Goal: Task Accomplishment & Management: Manage account settings

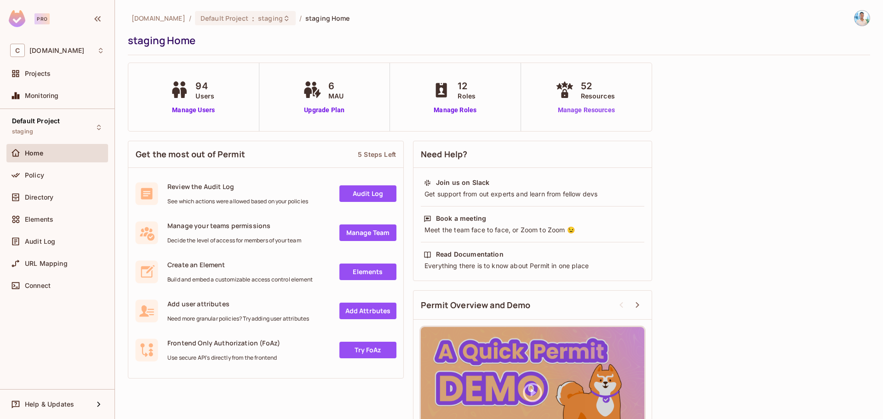
click at [577, 110] on link "Manage Resources" at bounding box center [586, 110] width 66 height 10
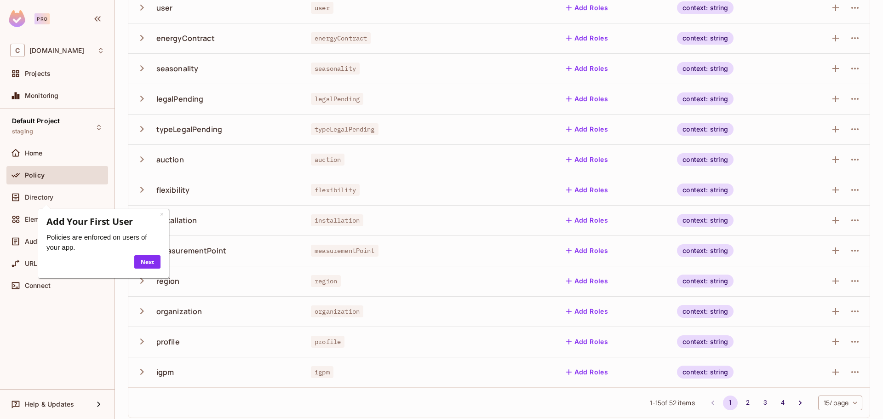
scroll to position [184, 0]
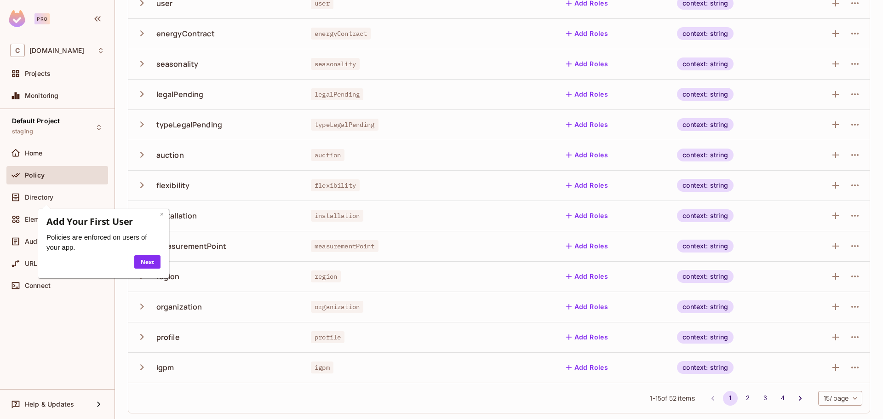
click at [161, 216] on link "×" at bounding box center [162, 214] width 4 height 9
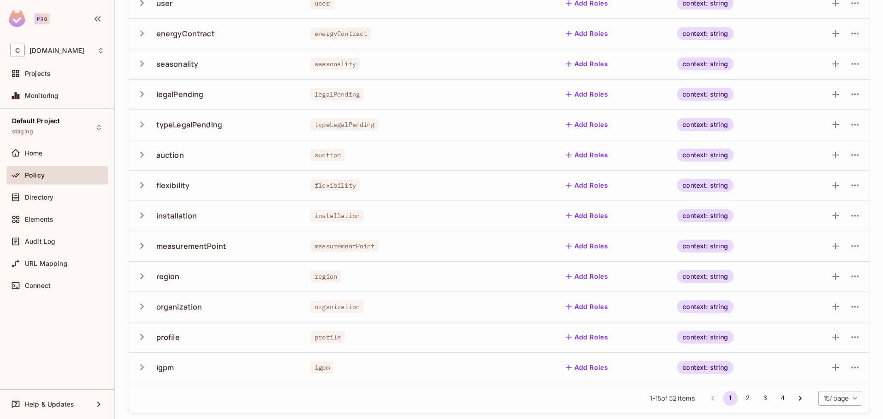
click at [143, 368] on icon "button" at bounding box center [142, 367] width 4 height 6
click at [143, 368] on icon "button" at bounding box center [142, 368] width 6 height 4
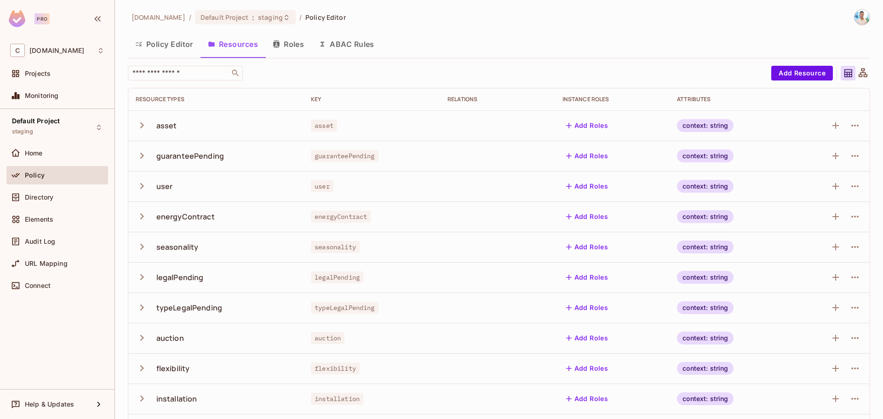
scroll to position [0, 0]
click at [358, 46] on button "ABAC Rules" at bounding box center [346, 45] width 70 height 23
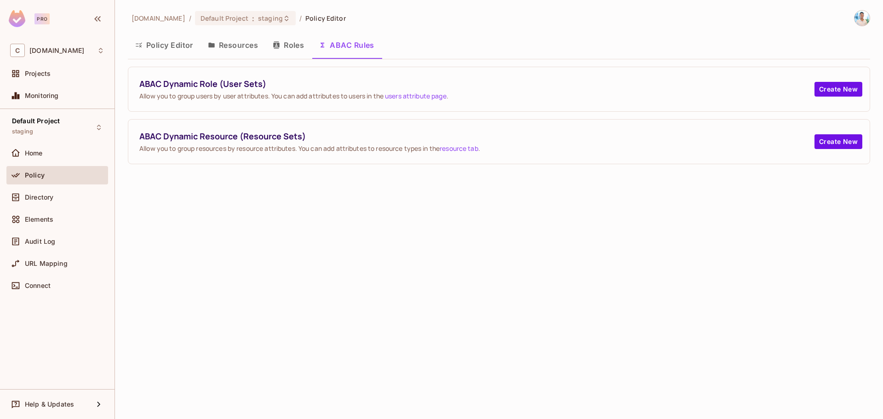
click at [219, 51] on button "Resources" at bounding box center [233, 45] width 65 height 23
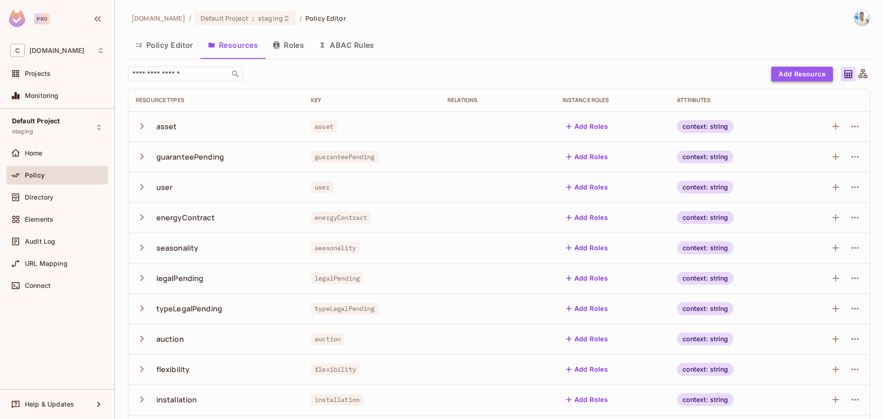
click at [778, 74] on button "Add Resource" at bounding box center [802, 74] width 62 height 15
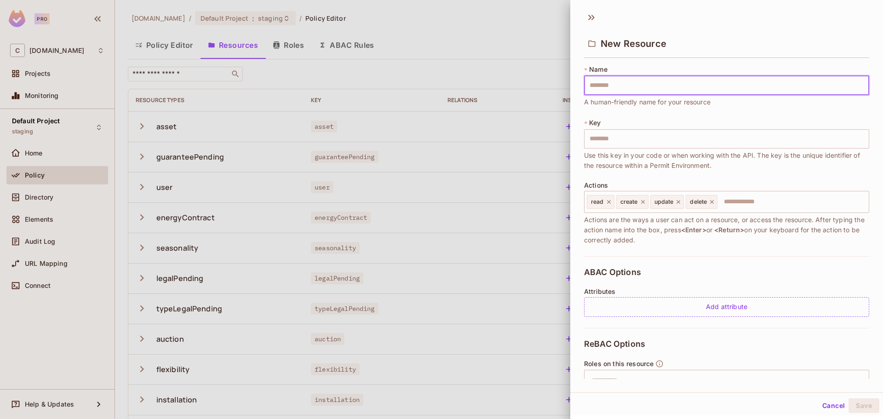
click at [639, 83] on input "text" at bounding box center [726, 85] width 285 height 19
type input "*"
type input "**"
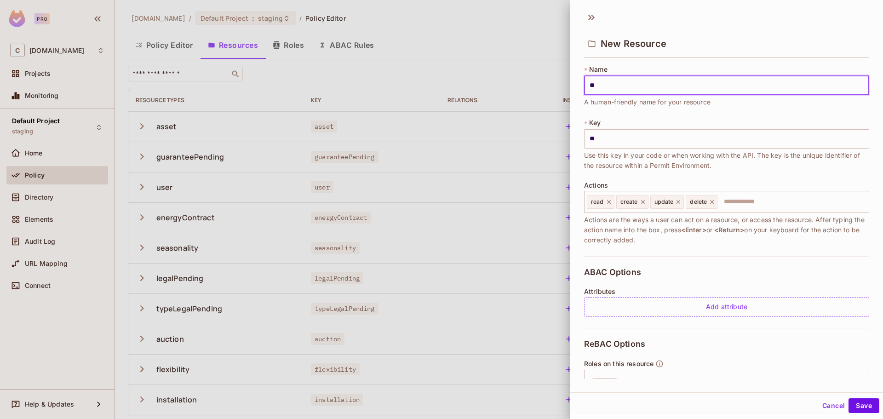
type input "***"
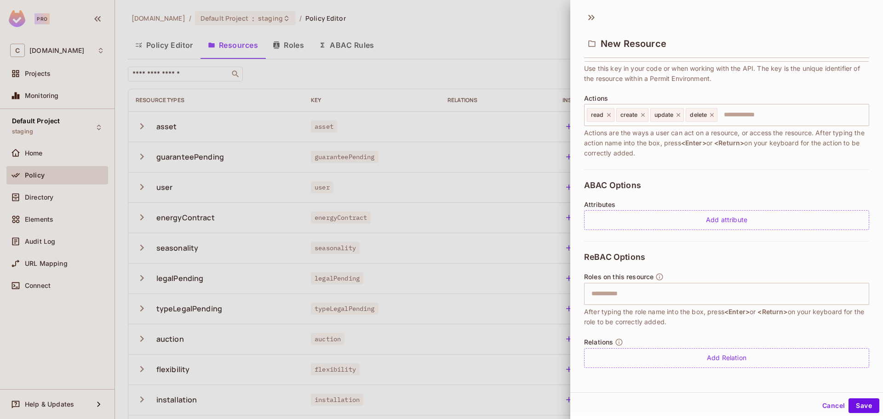
scroll to position [1, 0]
type input "***"
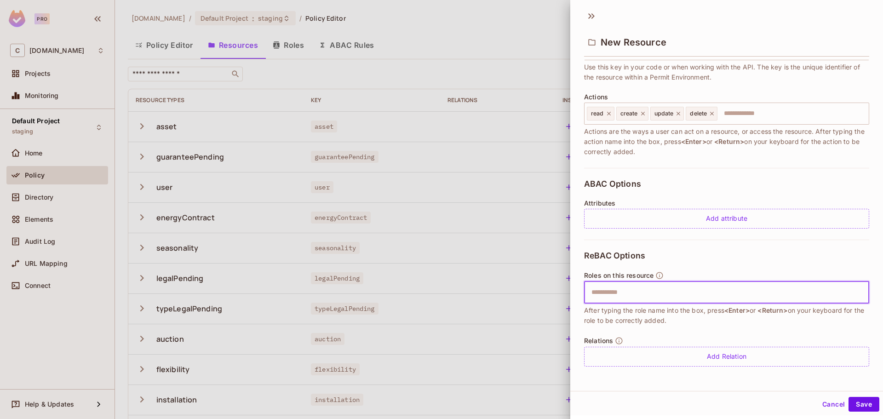
click at [662, 294] on input "text" at bounding box center [725, 292] width 279 height 18
click at [679, 270] on div "ReBAC Options Roles on this resource ​ After typing the role name into the box,…" at bounding box center [726, 309] width 285 height 138
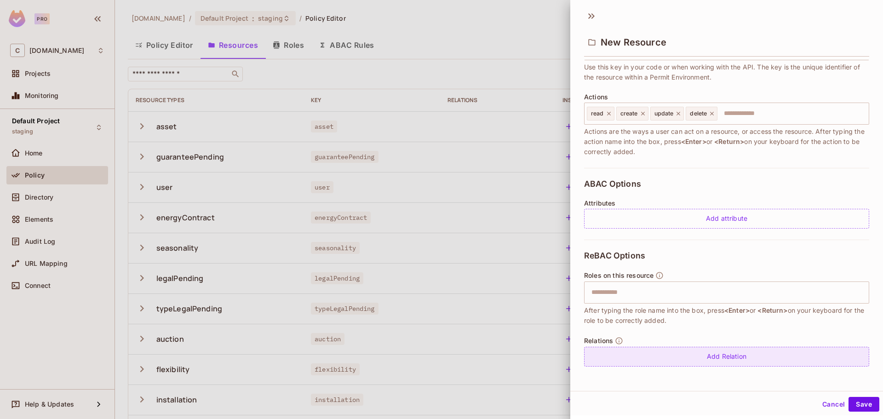
click at [715, 363] on div "Add Relation" at bounding box center [726, 357] width 285 height 20
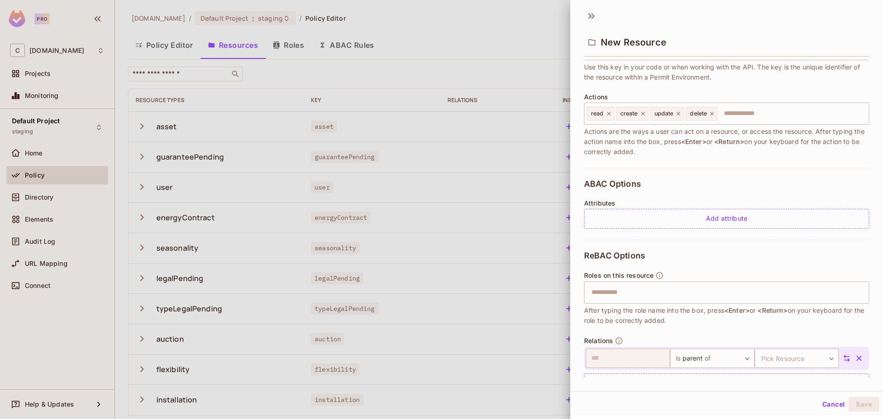
click at [736, 337] on div "Relations ​ is parent of ****** ​ Pick Resource ​ Pick Resource Add Relation" at bounding box center [726, 365] width 285 height 57
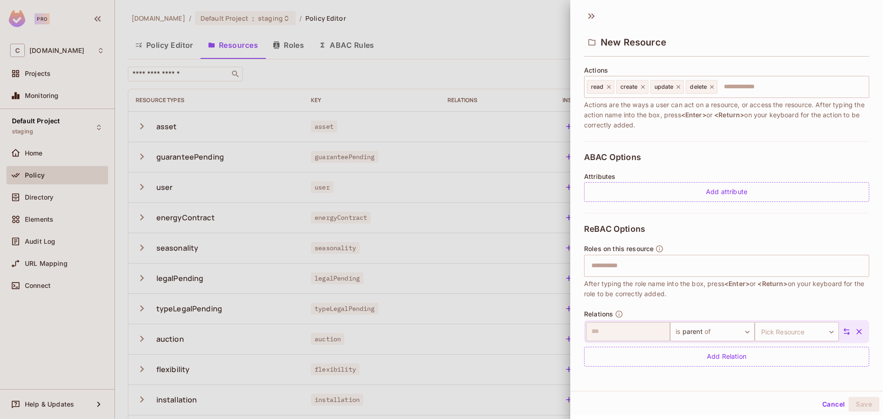
click at [855, 333] on icon "button" at bounding box center [859, 331] width 9 height 9
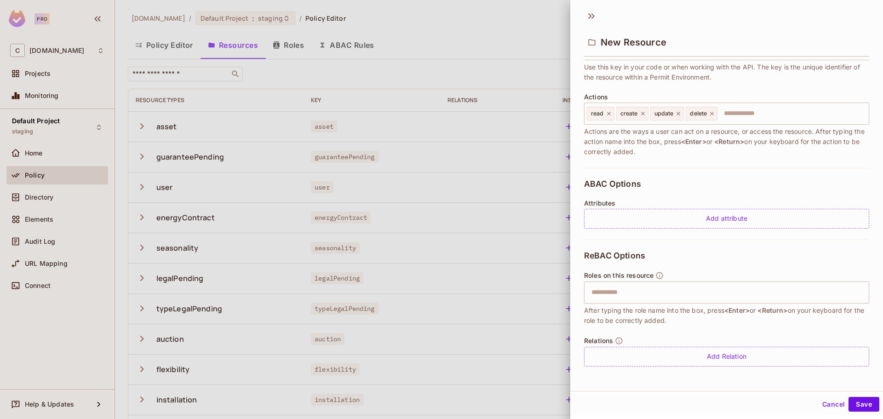
scroll to position [87, 0]
click at [732, 354] on div "Add Relation" at bounding box center [726, 357] width 285 height 20
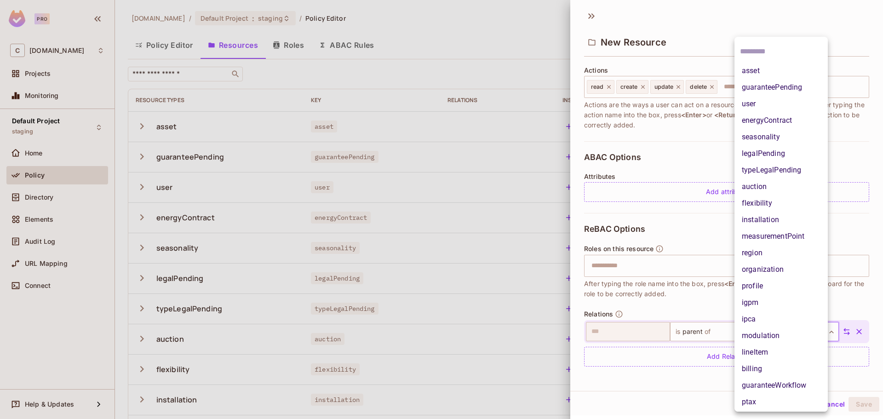
click at [775, 331] on body "Pro C casadosventos.com.br Projects Monitoring Default Project staging Home Pol…" at bounding box center [441, 209] width 883 height 419
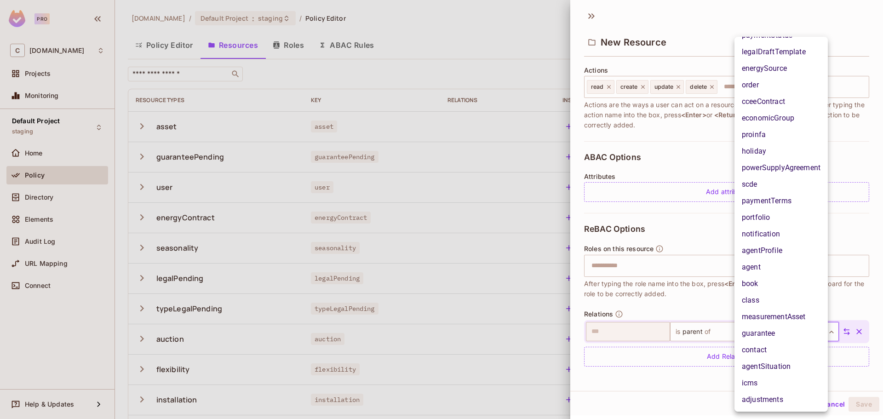
scroll to position [0, 0]
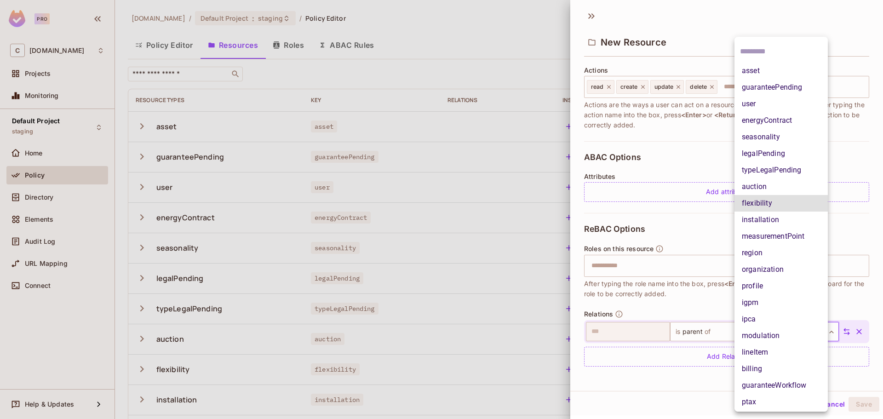
click at [777, 53] on input "text" at bounding box center [781, 51] width 82 height 15
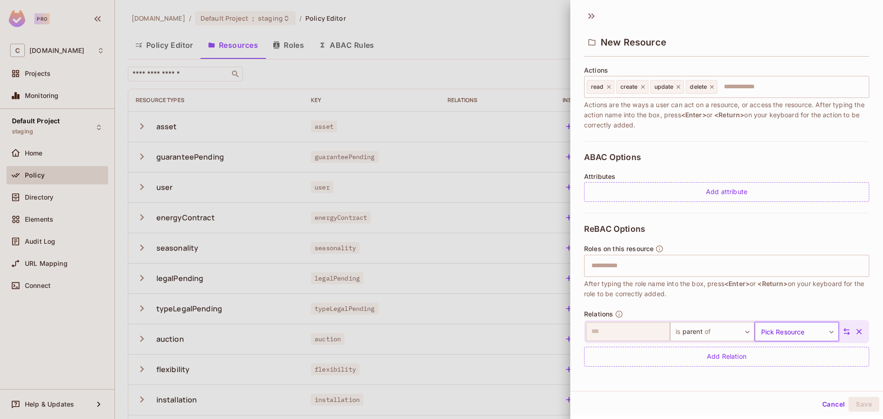
click at [855, 332] on icon "button" at bounding box center [859, 331] width 9 height 9
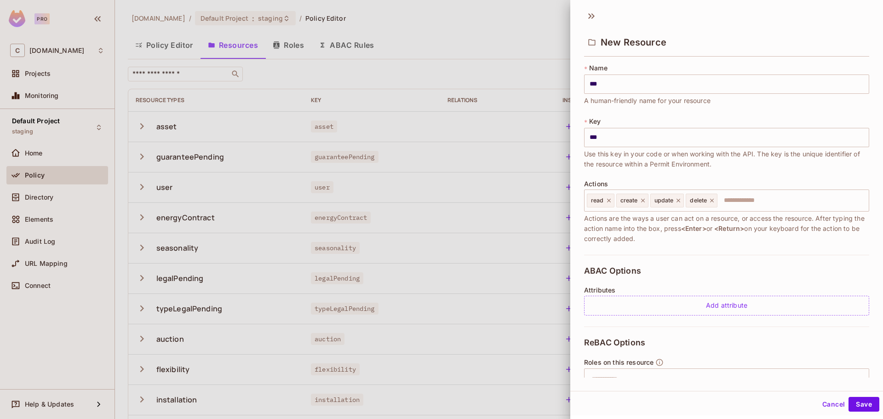
scroll to position [87, 0]
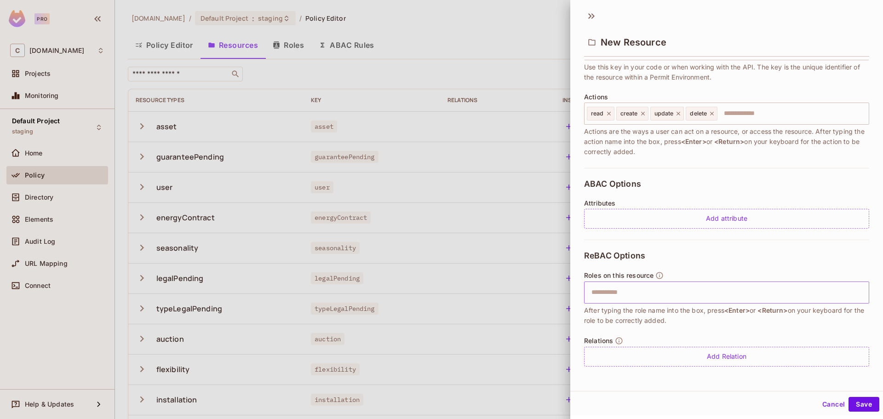
click at [652, 296] on input "text" at bounding box center [725, 292] width 279 height 18
click at [819, 402] on button "Cancel" at bounding box center [834, 404] width 30 height 15
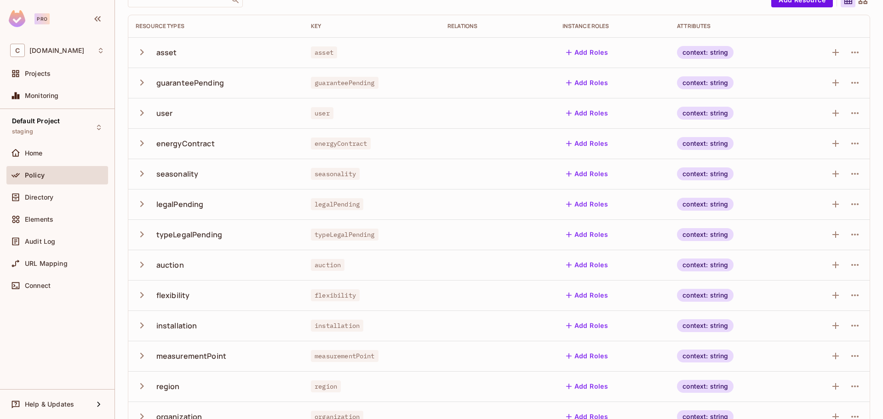
scroll to position [186, 0]
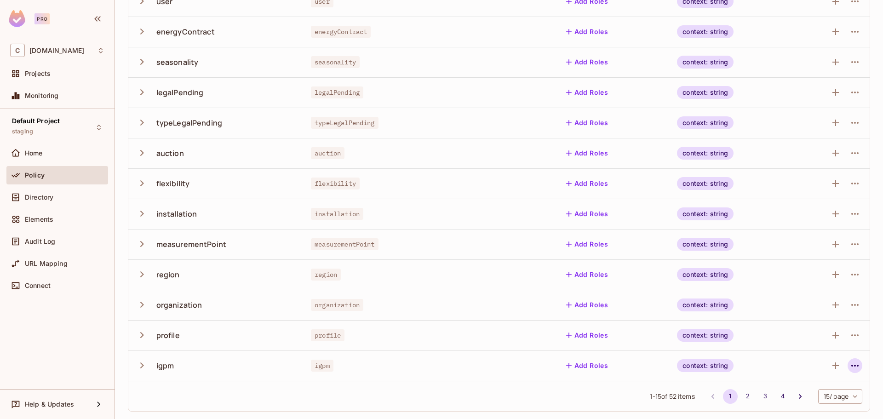
click at [851, 362] on icon "button" at bounding box center [855, 365] width 11 height 11
click at [831, 378] on span "Edit Resource" at bounding box center [808, 377] width 49 height 15
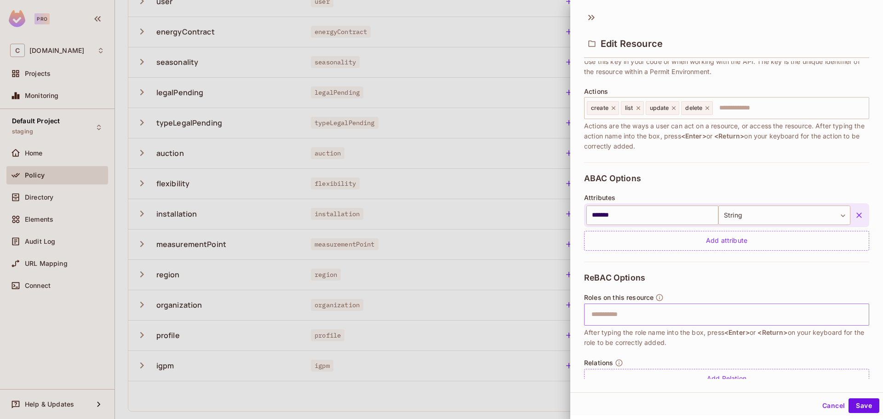
scroll to position [115, 0]
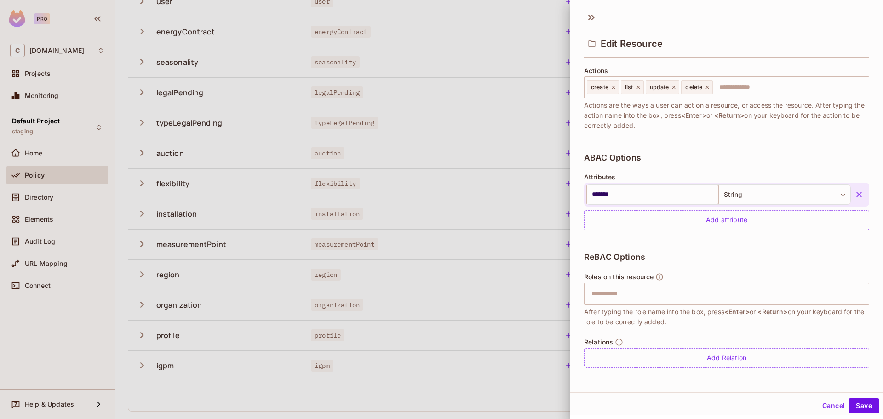
click at [821, 407] on button "Cancel" at bounding box center [834, 405] width 30 height 15
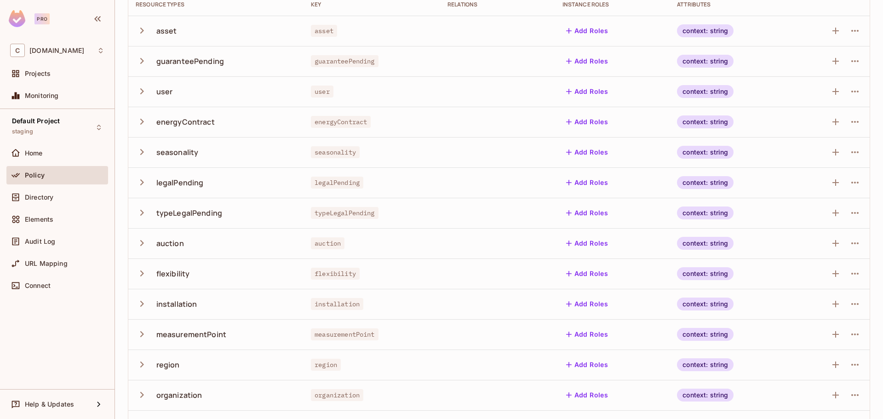
scroll to position [0, 0]
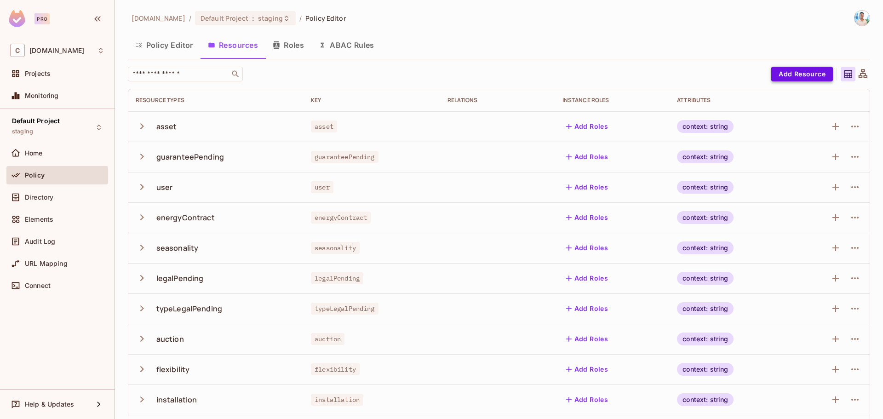
click at [804, 74] on button "Add Resource" at bounding box center [802, 74] width 62 height 15
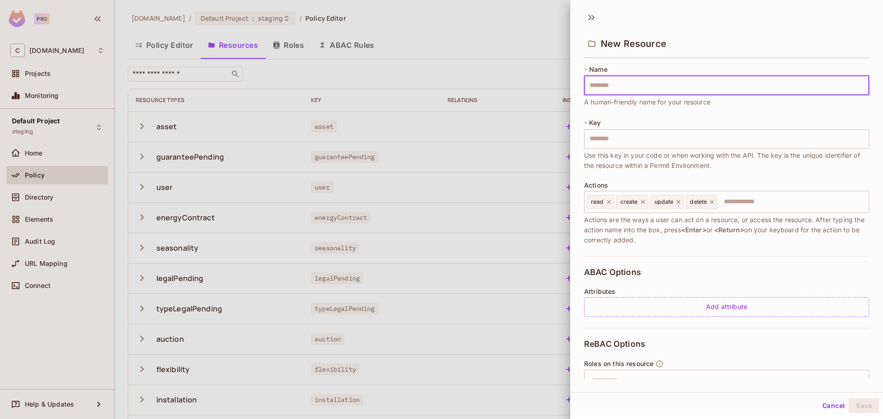
type input "*"
type input "**"
type input "***"
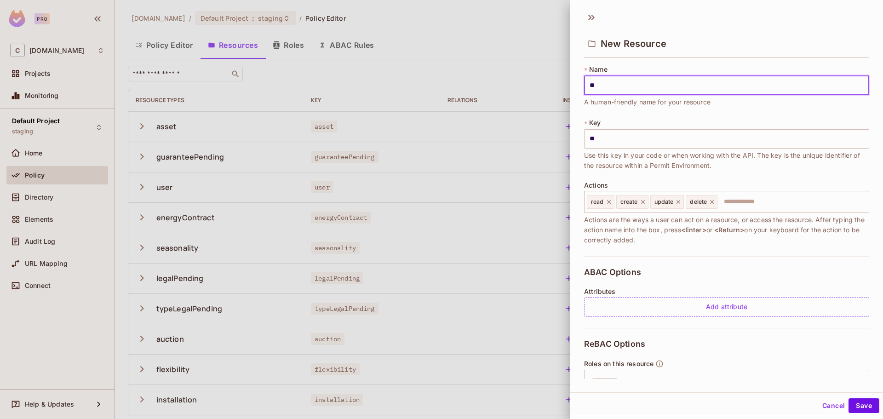
type input "***"
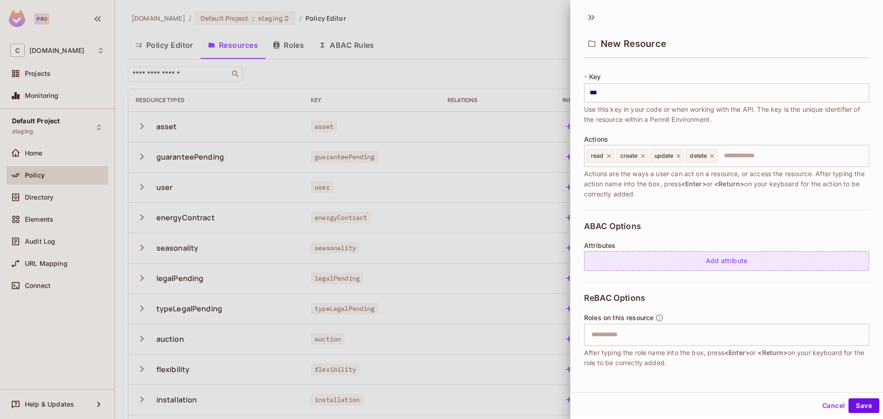
type input "***"
click at [681, 264] on div "Add attribute" at bounding box center [726, 261] width 285 height 20
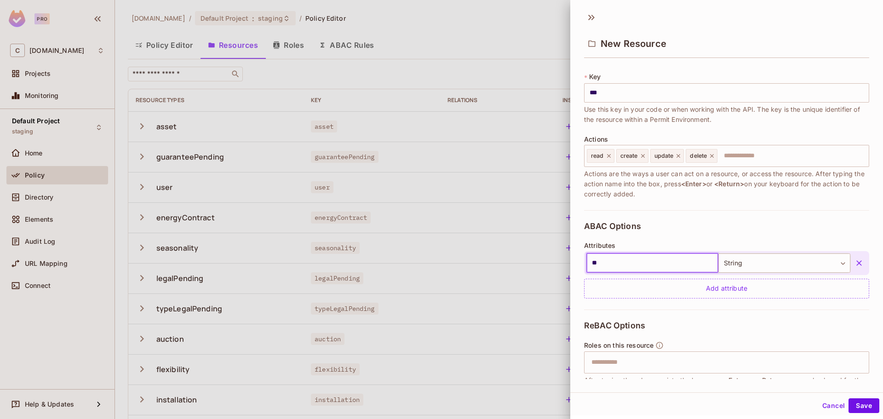
type input "***"
type input "*******"
click at [750, 247] on div "Attributes ******* ​ String ****** ​ Add attribute" at bounding box center [726, 270] width 285 height 57
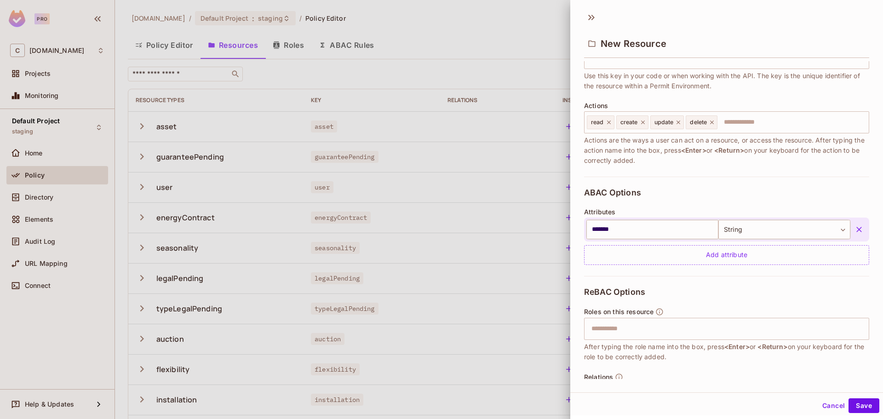
scroll to position [115, 0]
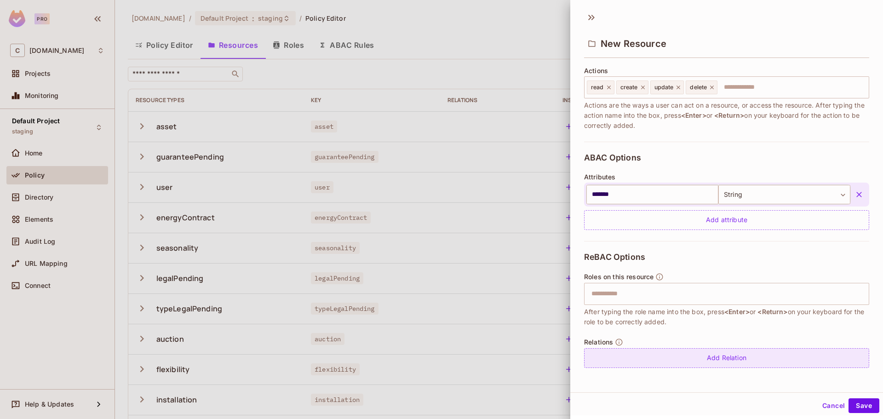
click at [683, 355] on div "Add Relation" at bounding box center [726, 358] width 285 height 20
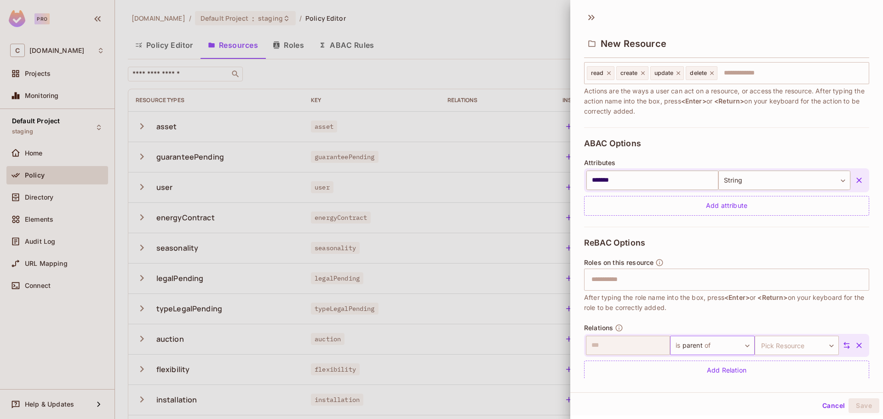
scroll to position [141, 0]
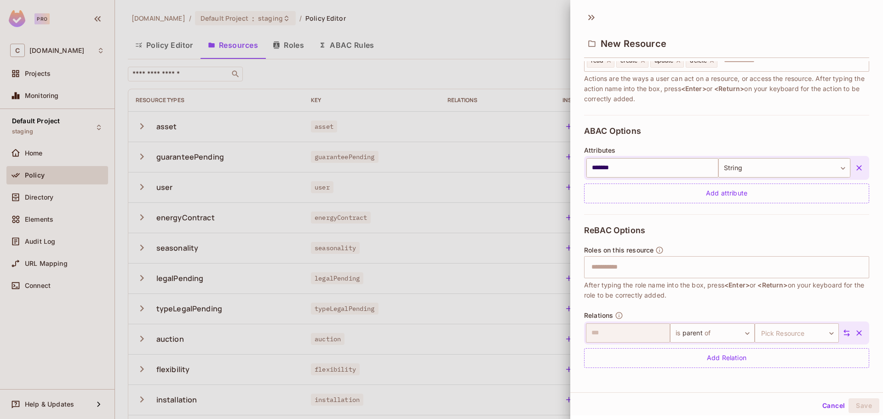
click at [855, 332] on icon "button" at bounding box center [859, 332] width 9 height 9
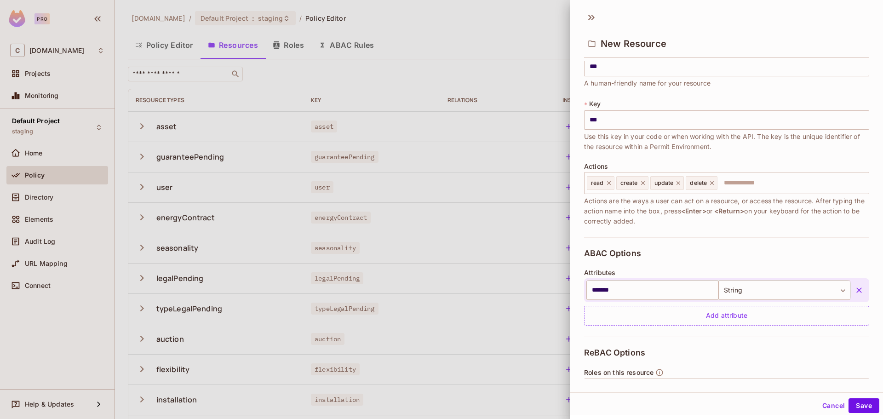
scroll to position [0, 0]
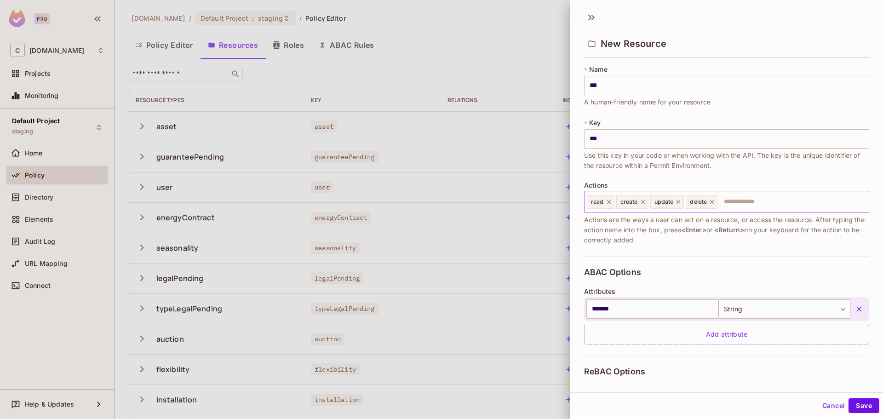
click at [610, 204] on icon at bounding box center [609, 202] width 6 height 6
click at [714, 203] on input "text" at bounding box center [778, 202] width 176 height 18
type input "****"
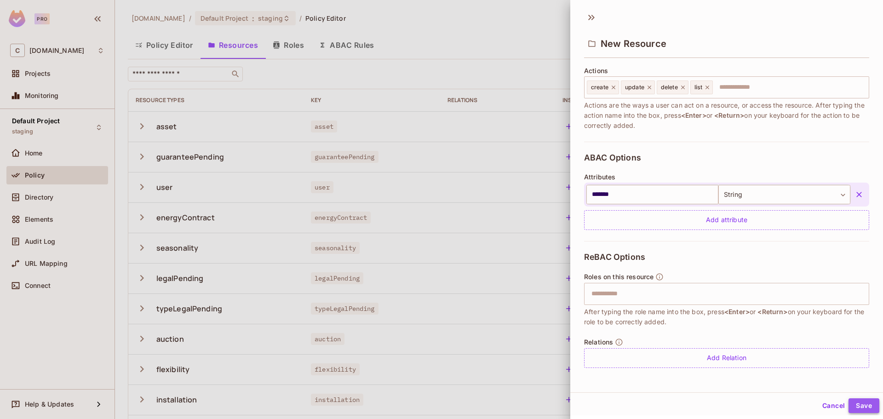
click at [855, 406] on button "Save" at bounding box center [864, 405] width 31 height 15
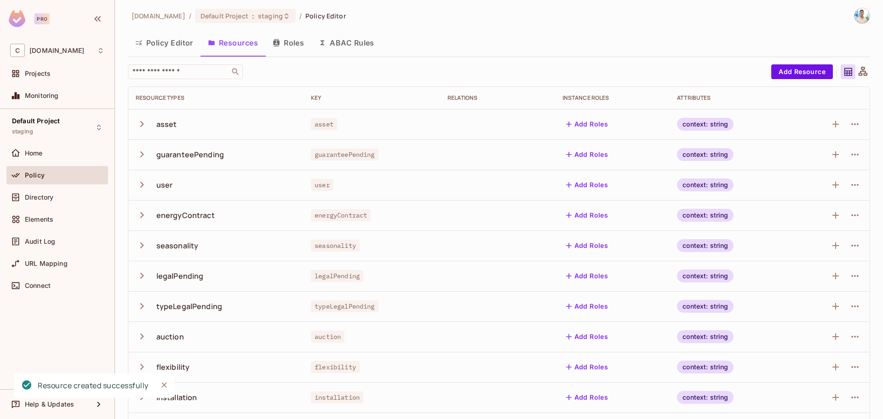
scroll to position [2, 0]
click at [288, 44] on button "Roles" at bounding box center [288, 43] width 46 height 23
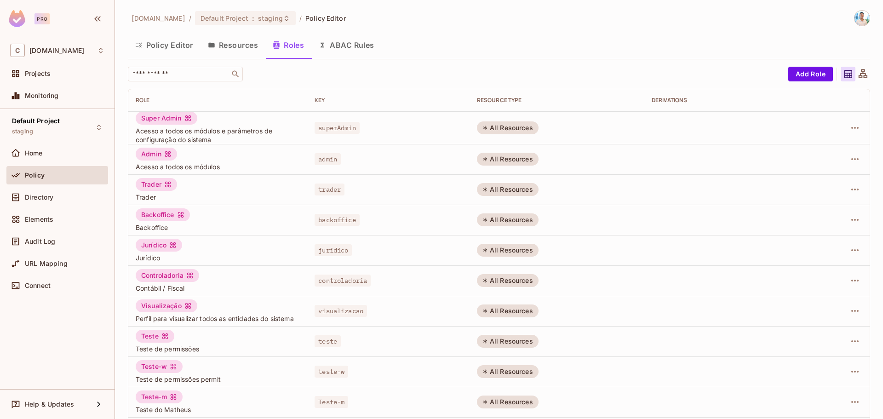
click at [187, 123] on div "Super Admin" at bounding box center [167, 118] width 62 height 13
click at [339, 126] on span "superAdmin" at bounding box center [337, 128] width 45 height 12
click at [850, 124] on icon "button" at bounding box center [855, 127] width 11 height 11
click at [190, 116] on div at bounding box center [441, 209] width 883 height 419
click at [158, 121] on div "Super Admin" at bounding box center [167, 118] width 62 height 13
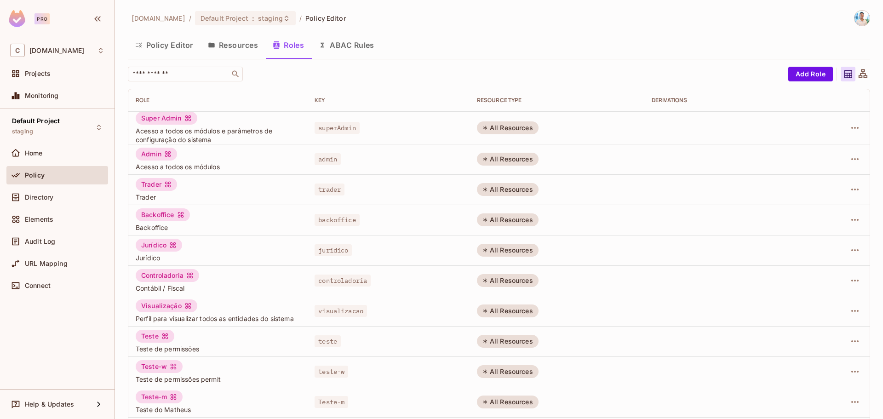
click at [230, 48] on button "Resources" at bounding box center [233, 45] width 65 height 23
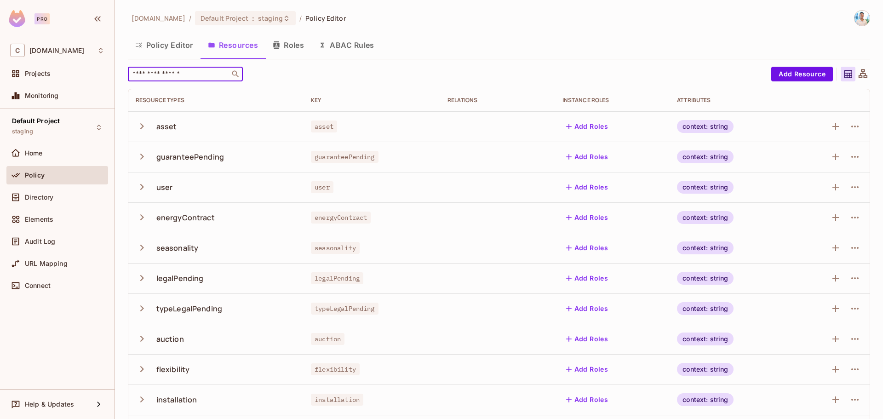
click at [211, 77] on input "text" at bounding box center [179, 73] width 97 height 9
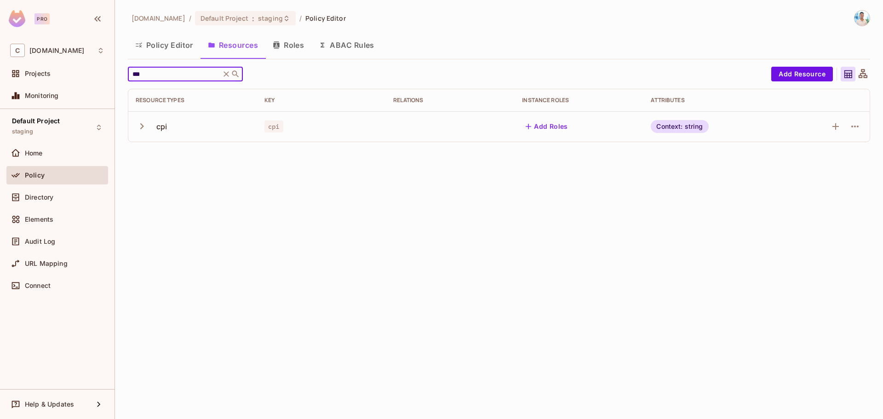
type input "***"
click at [144, 129] on icon "button" at bounding box center [142, 126] width 12 height 12
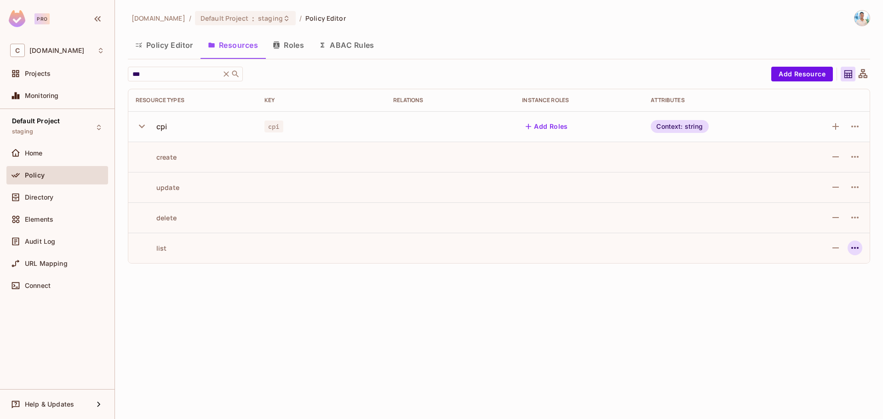
click at [853, 247] on icon "button" at bounding box center [855, 247] width 11 height 11
click at [826, 268] on div "Edit Action" at bounding box center [820, 268] width 34 height 9
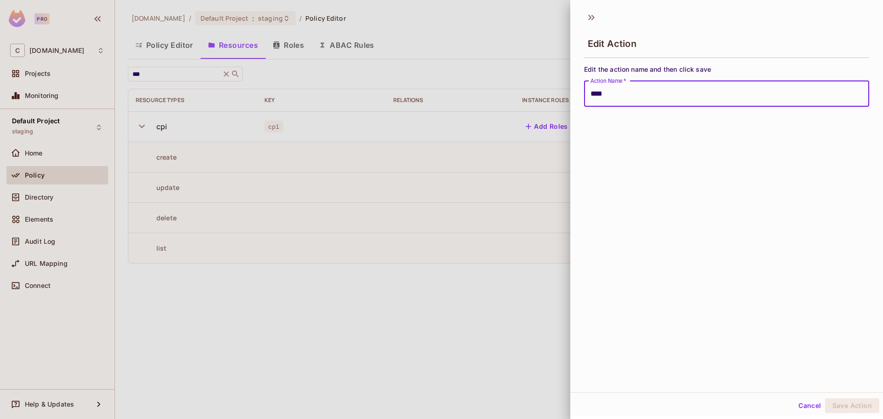
click at [502, 316] on div at bounding box center [441, 209] width 883 height 419
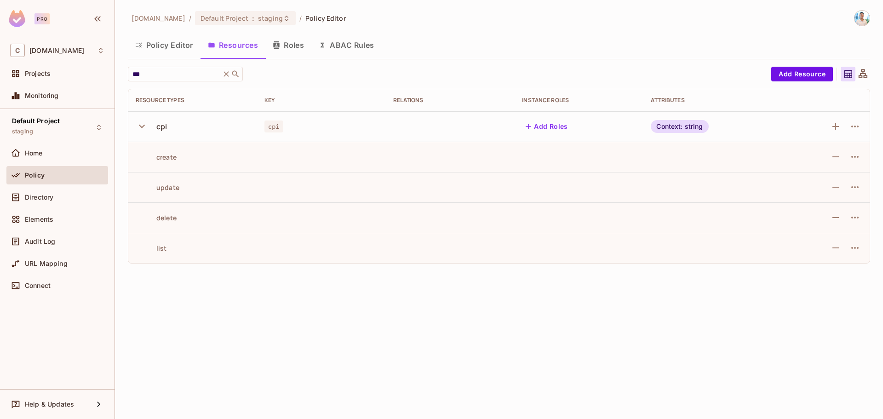
click at [548, 128] on button "Add Roles" at bounding box center [547, 126] width 50 height 15
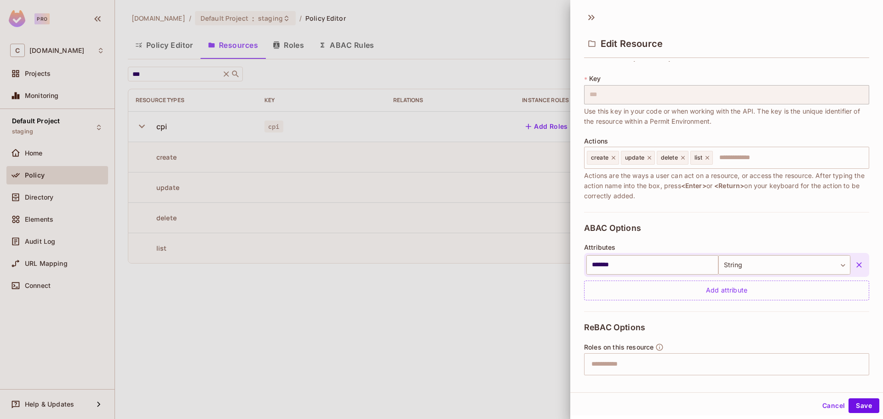
scroll to position [115, 0]
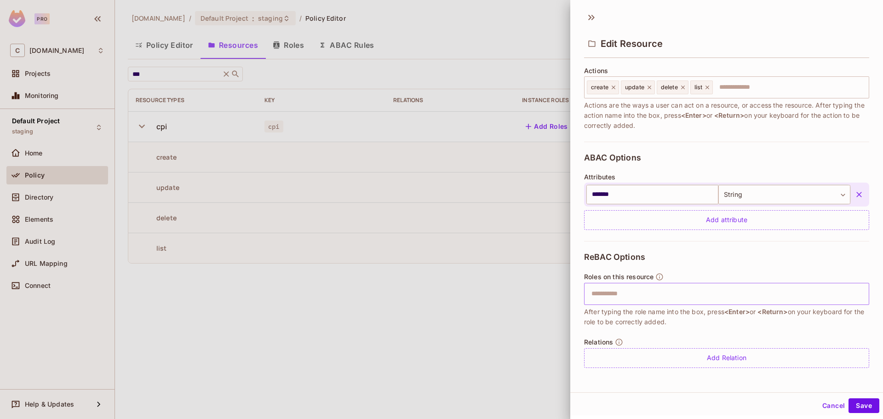
click at [704, 297] on input "text" at bounding box center [725, 294] width 279 height 18
type input "*"
drag, startPoint x: 687, startPoint y: 292, endPoint x: 523, endPoint y: 298, distance: 163.8
click at [532, 296] on div "Edit Resource * Name *** ​ A human-friendly name for your resource * Key *** ​ …" at bounding box center [441, 209] width 883 height 419
click at [827, 408] on button "Cancel" at bounding box center [834, 405] width 30 height 15
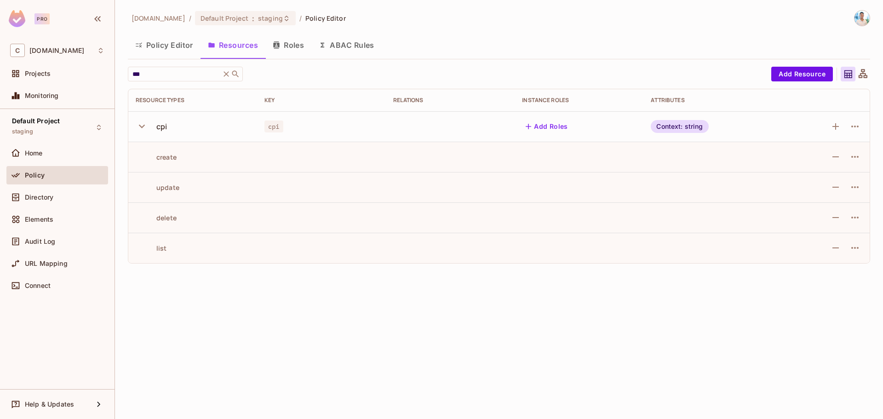
click at [138, 123] on icon "button" at bounding box center [142, 126] width 12 height 12
click at [136, 126] on icon "button" at bounding box center [142, 126] width 12 height 12
drag, startPoint x: 151, startPoint y: 150, endPoint x: 190, endPoint y: 157, distance: 38.8
click at [190, 157] on td "create" at bounding box center [192, 157] width 129 height 30
drag, startPoint x: 154, startPoint y: 191, endPoint x: 154, endPoint y: 216, distance: 24.8
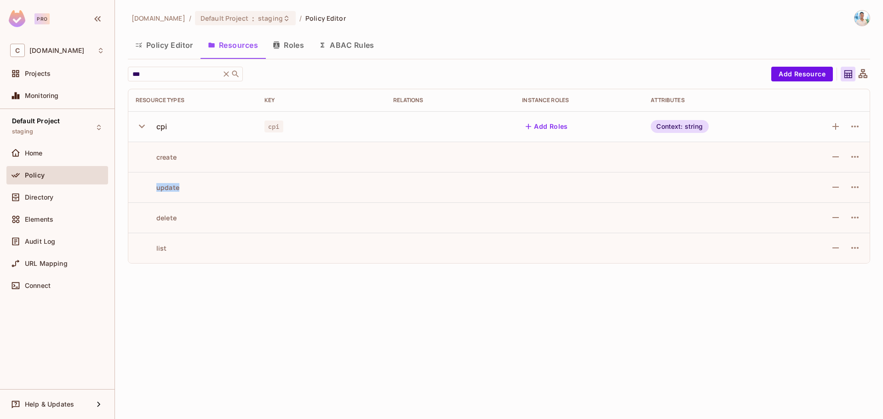
click at [198, 192] on td "update" at bounding box center [192, 187] width 129 height 30
drag, startPoint x: 157, startPoint y: 218, endPoint x: 174, endPoint y: 229, distance: 20.0
click at [180, 224] on td "delete" at bounding box center [192, 217] width 129 height 30
drag, startPoint x: 171, startPoint y: 248, endPoint x: 187, endPoint y: 247, distance: 16.1
click at [187, 247] on div "list" at bounding box center [193, 248] width 114 height 9
